Goal: Task Accomplishment & Management: Use online tool/utility

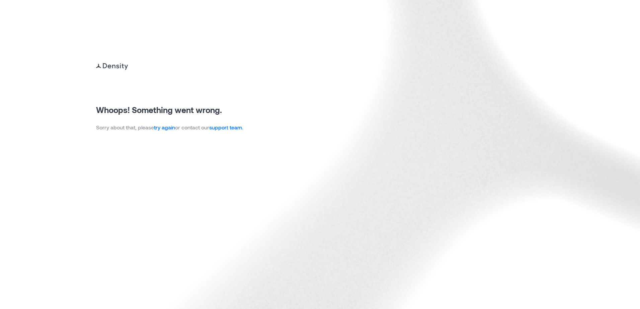
click at [159, 127] on link "try again" at bounding box center [164, 127] width 21 height 6
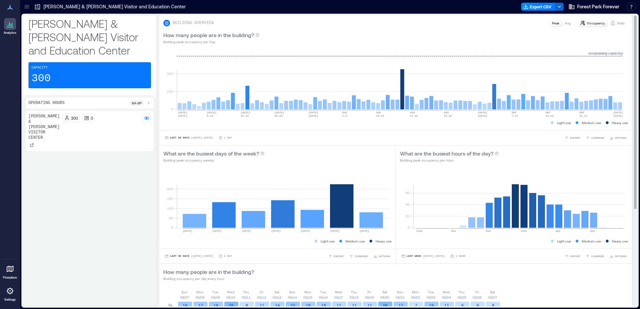
click at [610, 24] on icon at bounding box center [612, 22] width 5 height 5
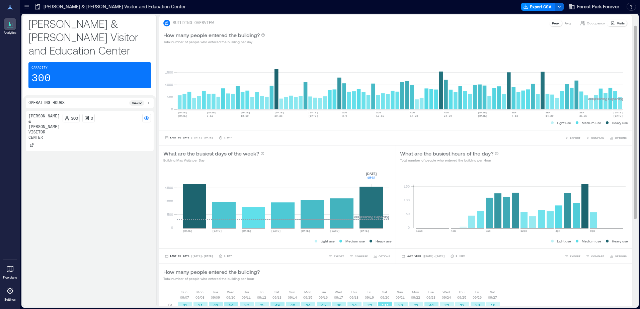
scroll to position [148, 0]
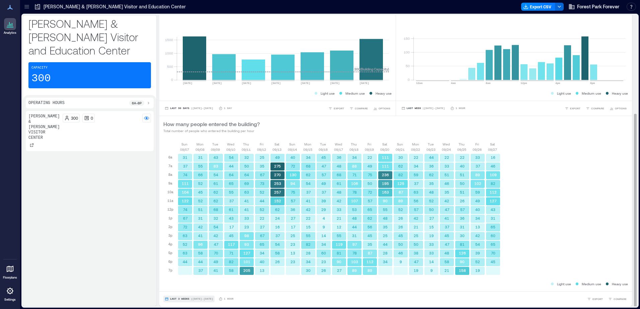
click at [178, 299] on span "Last 3 Weeks" at bounding box center [179, 299] width 19 height 0
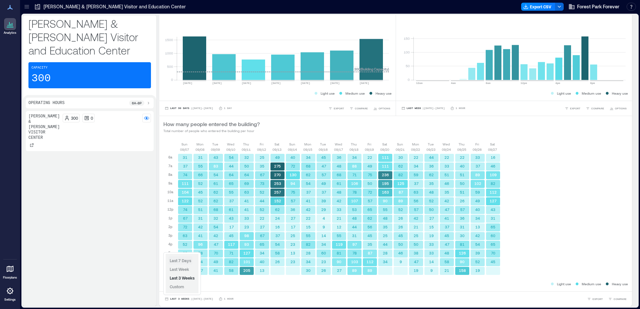
click at [185, 262] on span "Last 7 Days" at bounding box center [180, 260] width 21 height 5
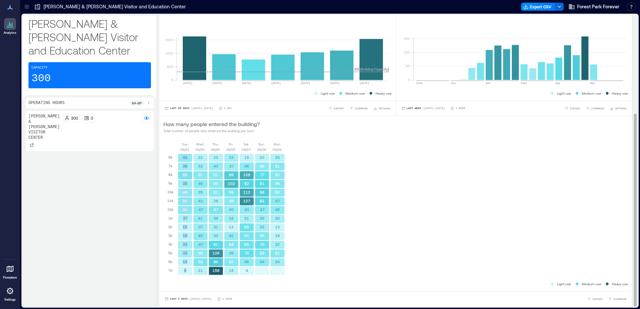
drag, startPoint x: 180, startPoint y: 155, endPoint x: 186, endPoint y: 270, distance: 115.0
click at [186, 270] on div "44 36 62 35 48 52 50 27 15 19 33 33 14 9" at bounding box center [184, 215] width 15 height 122
copy div "44 36 62 35 48 52 50 27 15 19 33 33 14 9"
drag, startPoint x: 197, startPoint y: 156, endPoint x: 202, endPoint y: 271, distance: 115.3
click at [202, 271] on div "22 33 51 46 35 42 47 41 37 45 47 48 58 21" at bounding box center [200, 215] width 15 height 122
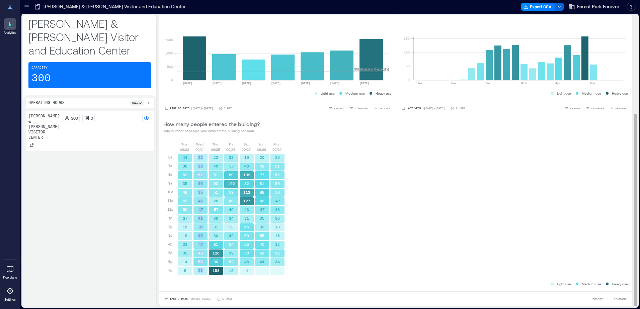
copy div "22 33 51 46 35 42 47 41 37 45 47 48 58 21"
drag, startPoint x: 214, startPoint y: 155, endPoint x: 219, endPoint y: 271, distance: 116.6
click at [219, 271] on div "22 40 51 50 51 26 57 36 31 30 81 126 90 158" at bounding box center [215, 215] width 15 height 122
copy div "22 40 51 50 51 26 57 36 31 30 81 126 90 158"
drag, startPoint x: 228, startPoint y: 156, endPoint x: 233, endPoint y: 271, distance: 116.0
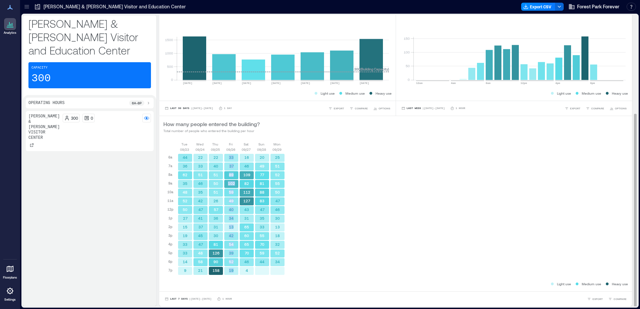
click at [233, 271] on div "33 37 89 102 59 49 40 34 13 42 54 39 52 19" at bounding box center [231, 215] width 15 height 122
copy div "33 37 89 102 59 49 40 34 13 42 54 39 52 19"
drag, startPoint x: 242, startPoint y: 157, endPoint x: 247, endPoint y: 271, distance: 114.3
click at [247, 271] on div "16 46 109 82 112 127 43 31 65 60 65 70 46 4" at bounding box center [246, 215] width 15 height 122
copy div "16 46 109 82 112 127 43 31 65 60 65 70 46 4"
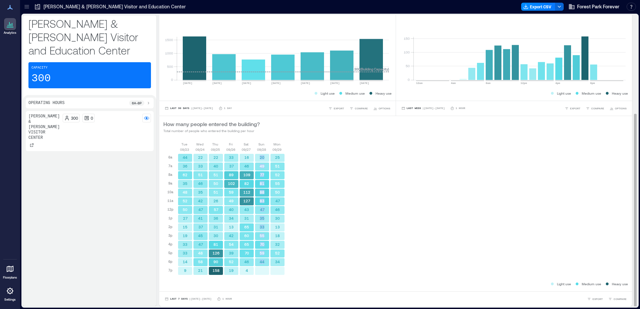
drag, startPoint x: 259, startPoint y: 156, endPoint x: 264, endPoint y: 262, distance: 106.9
click at [264, 262] on div "20 49 77 81 88 83 47 35 33 55 70 59 44" at bounding box center [261, 215] width 15 height 122
copy div "20 49 77 81 88 83 47 35 33 55 70 59 44"
drag, startPoint x: 275, startPoint y: 156, endPoint x: 279, endPoint y: 264, distance: 107.5
click at [279, 264] on div "25 51 52 55 50 47 46 30 13 18 32 52 34" at bounding box center [277, 215] width 15 height 122
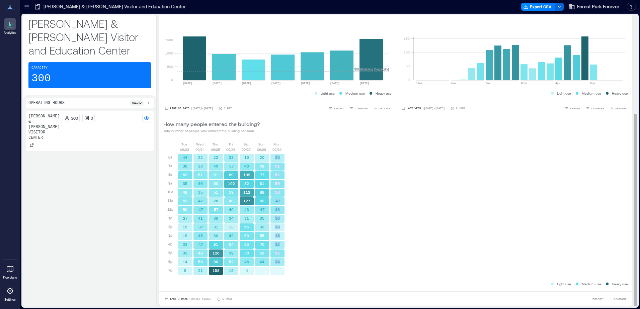
copy div "25 51 52 55 50 47 46 30 13 18 32 52 34"
